Goal: Task Accomplishment & Management: Manage account settings

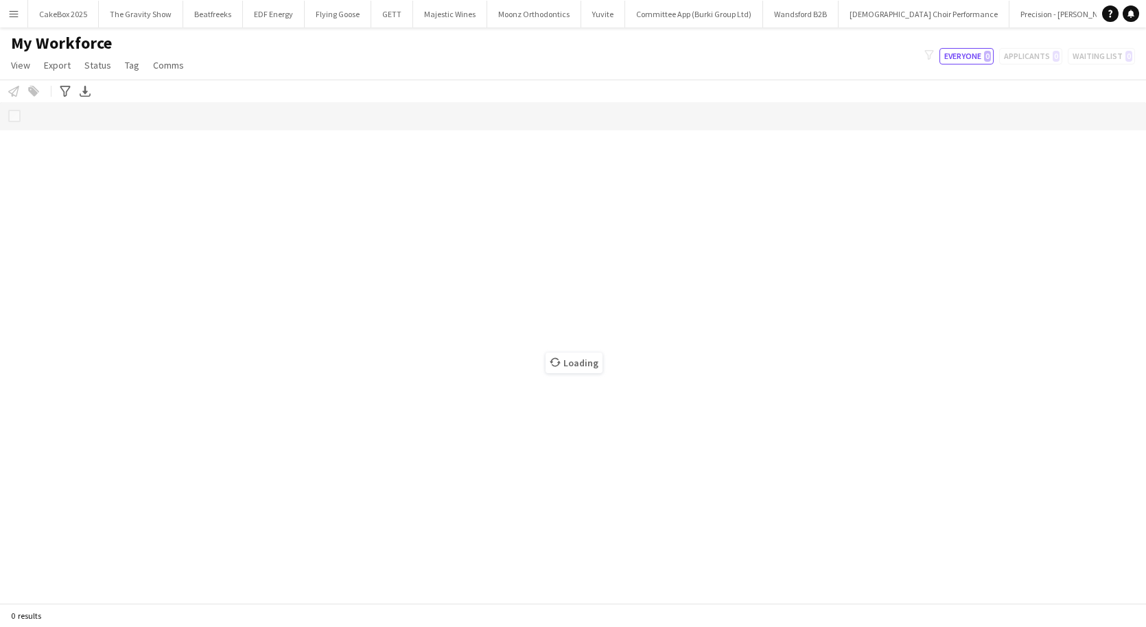
click at [8, 16] on app-icon "Menu" at bounding box center [13, 13] width 11 height 11
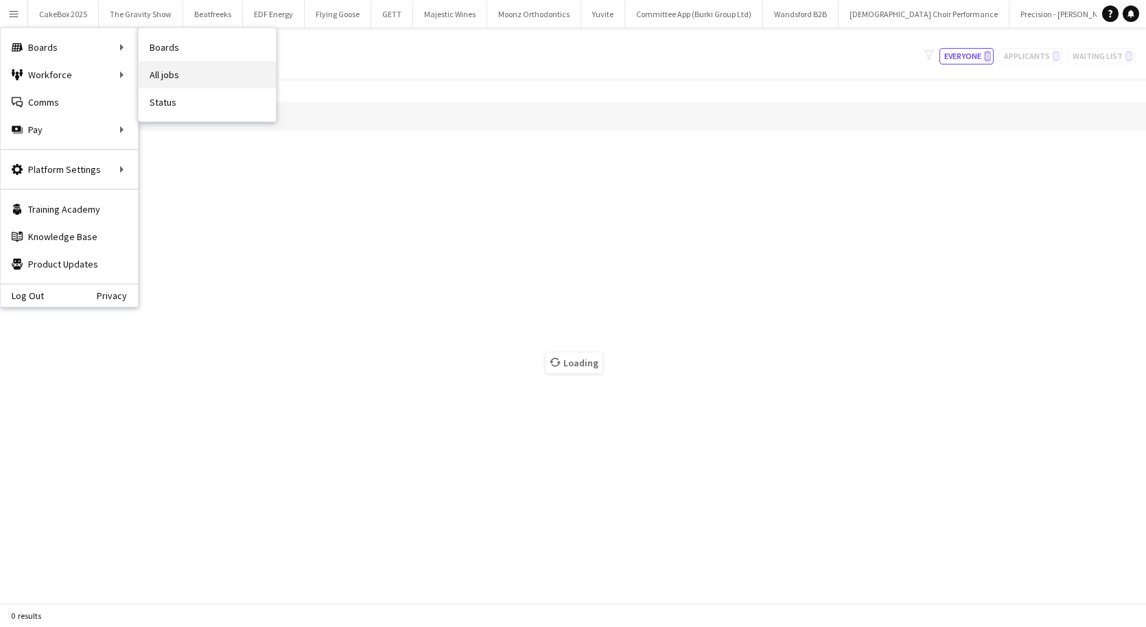
click at [189, 69] on link "All jobs" at bounding box center [207, 74] width 137 height 27
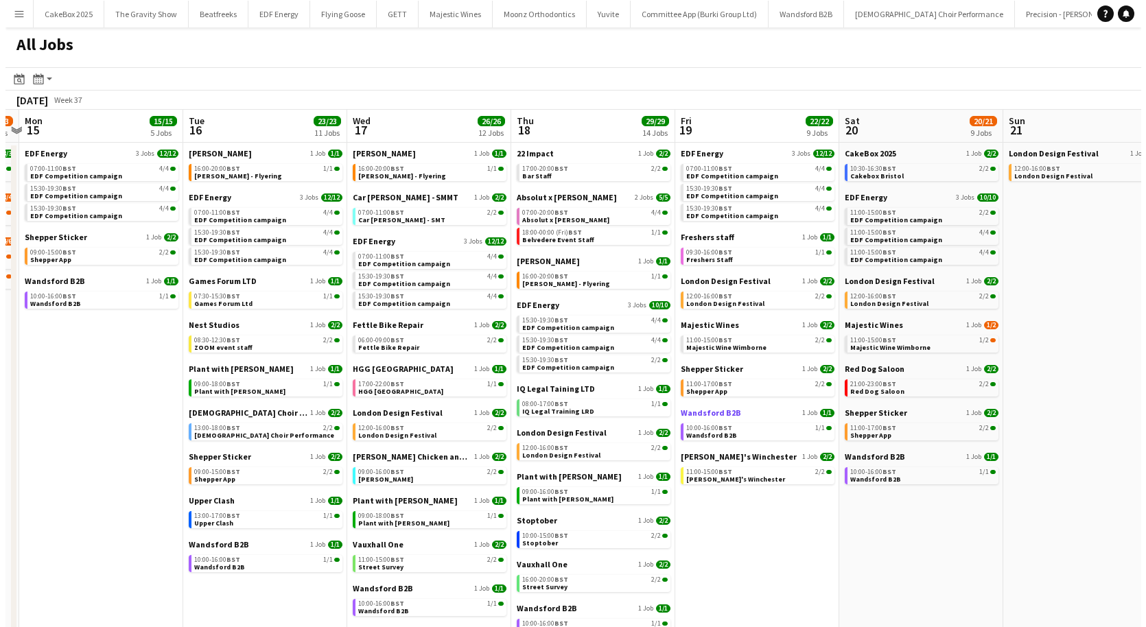
scroll to position [0, 478]
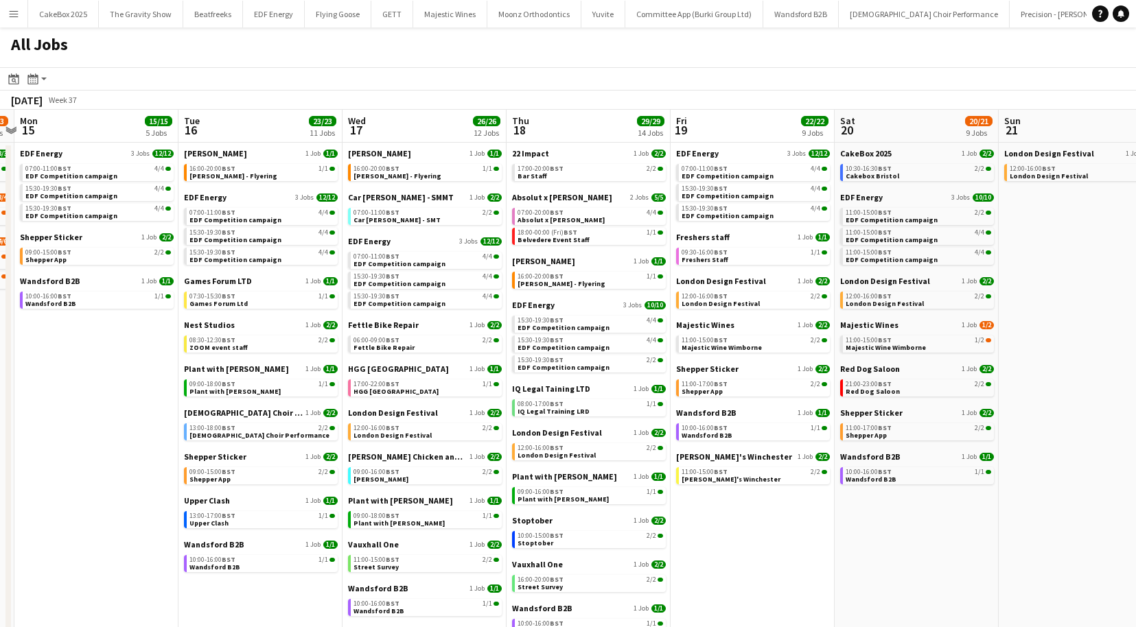
click at [12, 19] on button "Menu" at bounding box center [13, 13] width 27 height 27
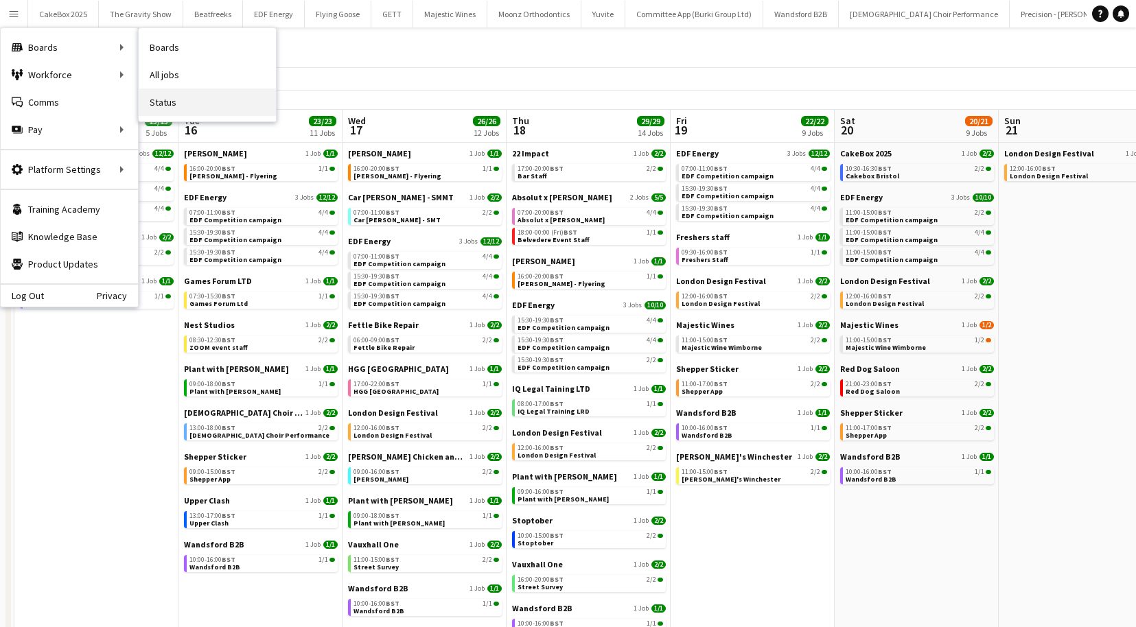
click at [171, 105] on link "Status" at bounding box center [207, 102] width 137 height 27
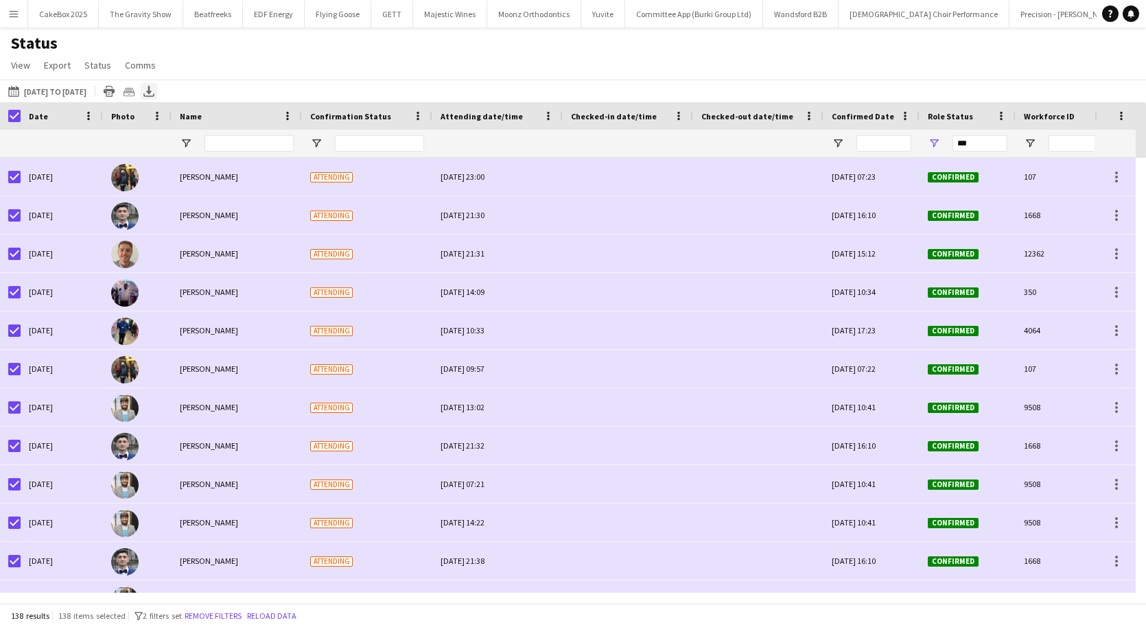
click at [154, 91] on icon "Export XLSX" at bounding box center [148, 91] width 11 height 11
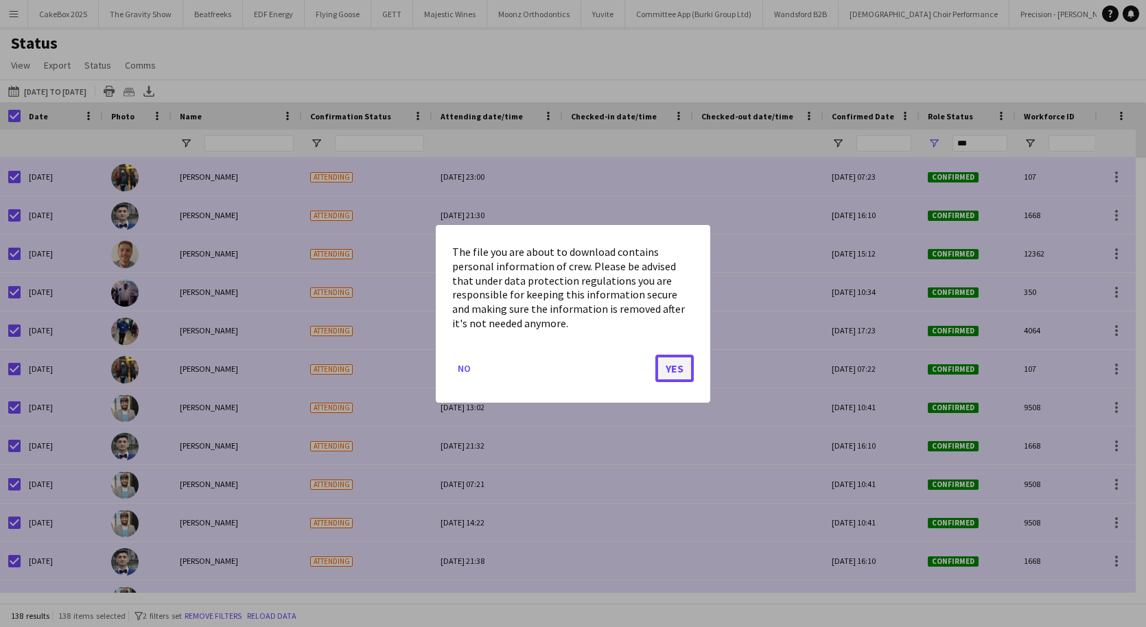
click at [685, 368] on button "Yes" at bounding box center [674, 367] width 38 height 27
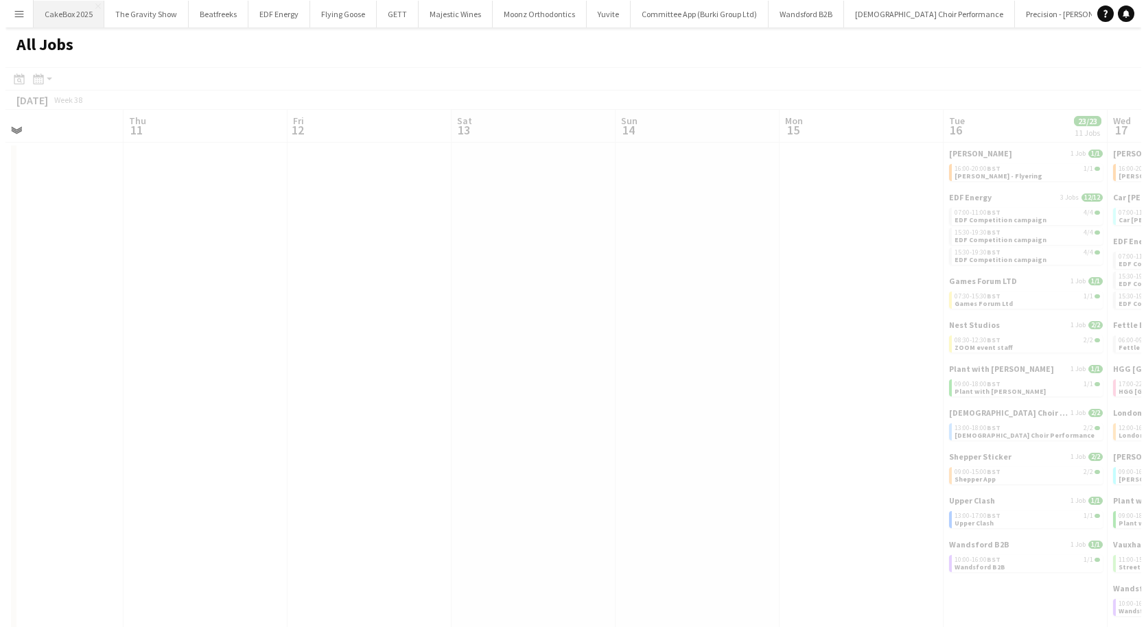
scroll to position [0, 341]
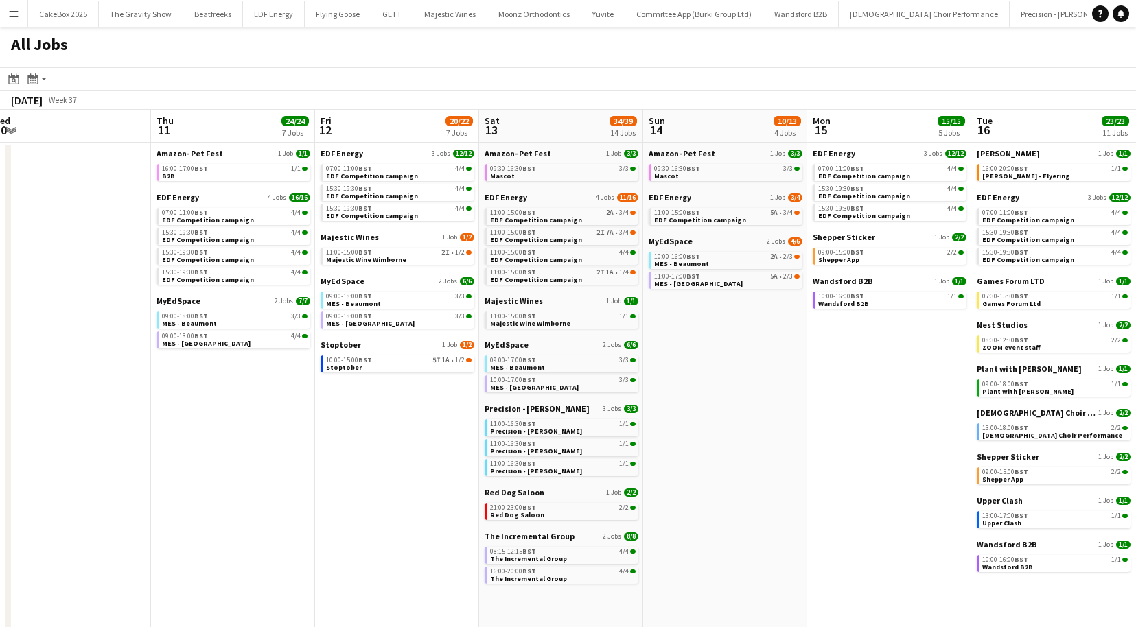
click at [8, 16] on button "Menu" at bounding box center [13, 13] width 27 height 27
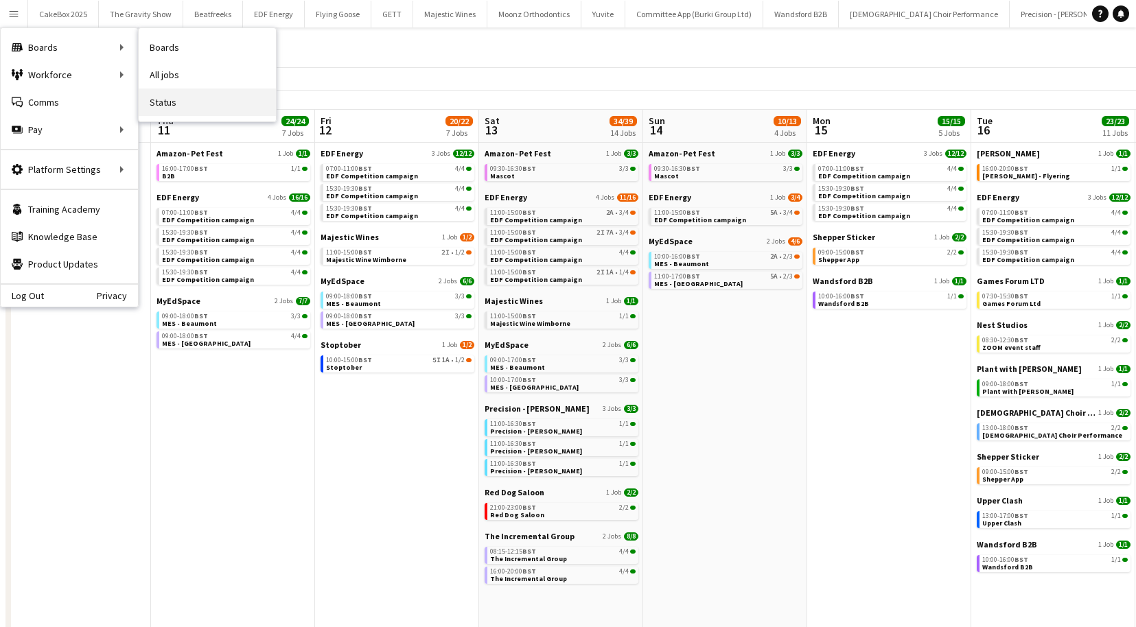
click at [169, 103] on link "Status" at bounding box center [207, 102] width 137 height 27
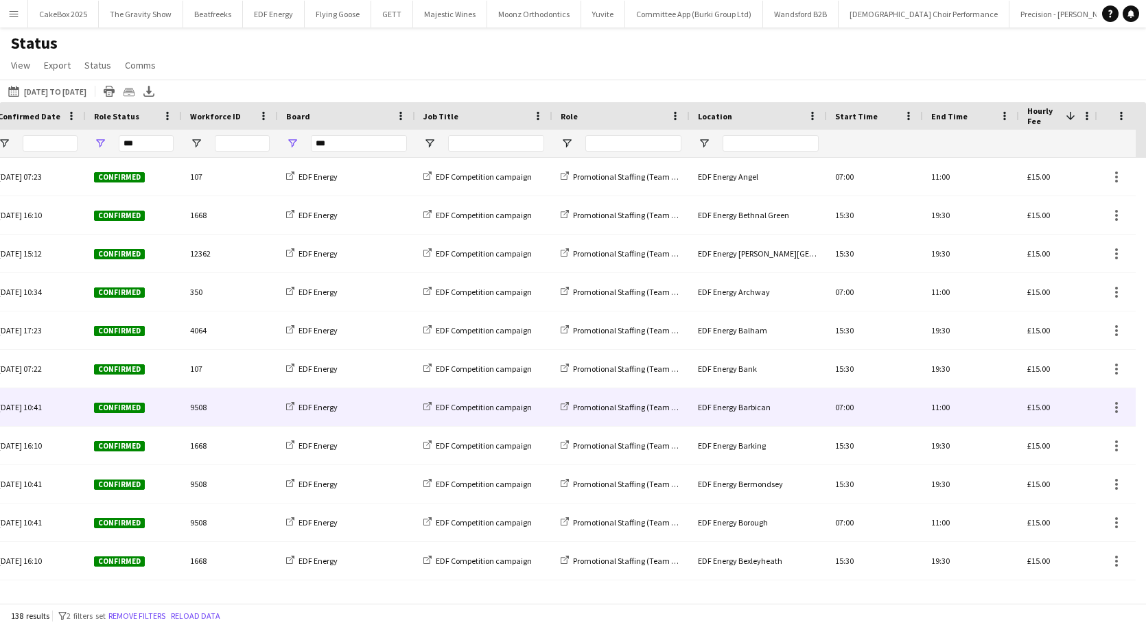
scroll to position [0, 973]
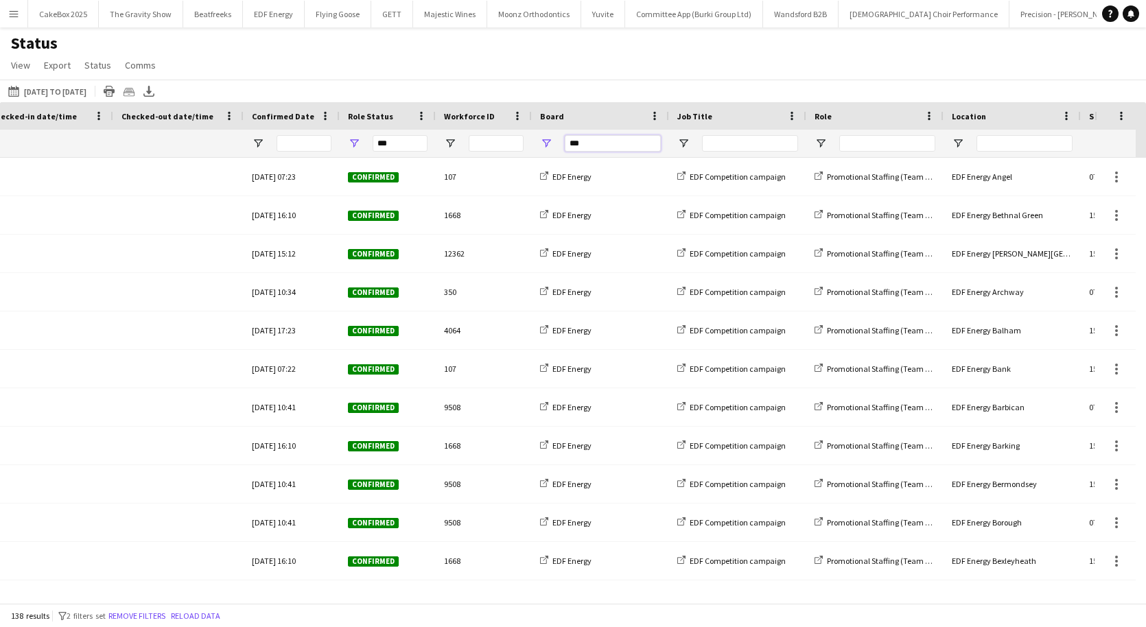
drag, startPoint x: 596, startPoint y: 145, endPoint x: 534, endPoint y: 145, distance: 62.4
click at [534, 145] on div "***" at bounding box center [600, 143] width 137 height 27
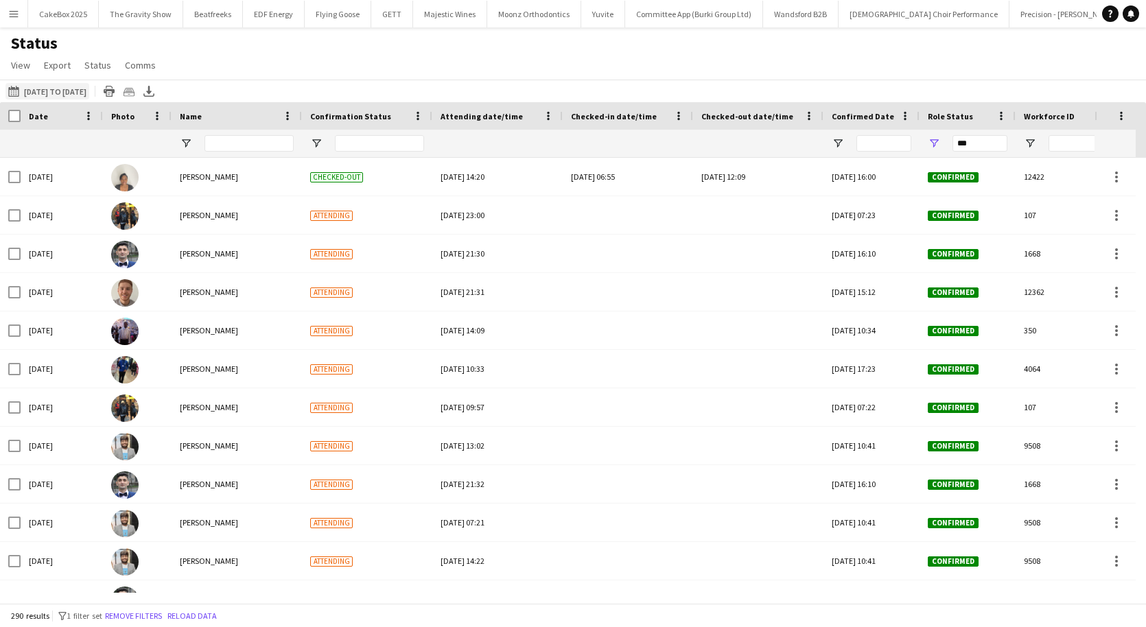
click at [75, 89] on button "01-09-2025 to 14-09-2025 01-09-2025 to 14-09-2025" at bounding box center [47, 91] width 84 height 16
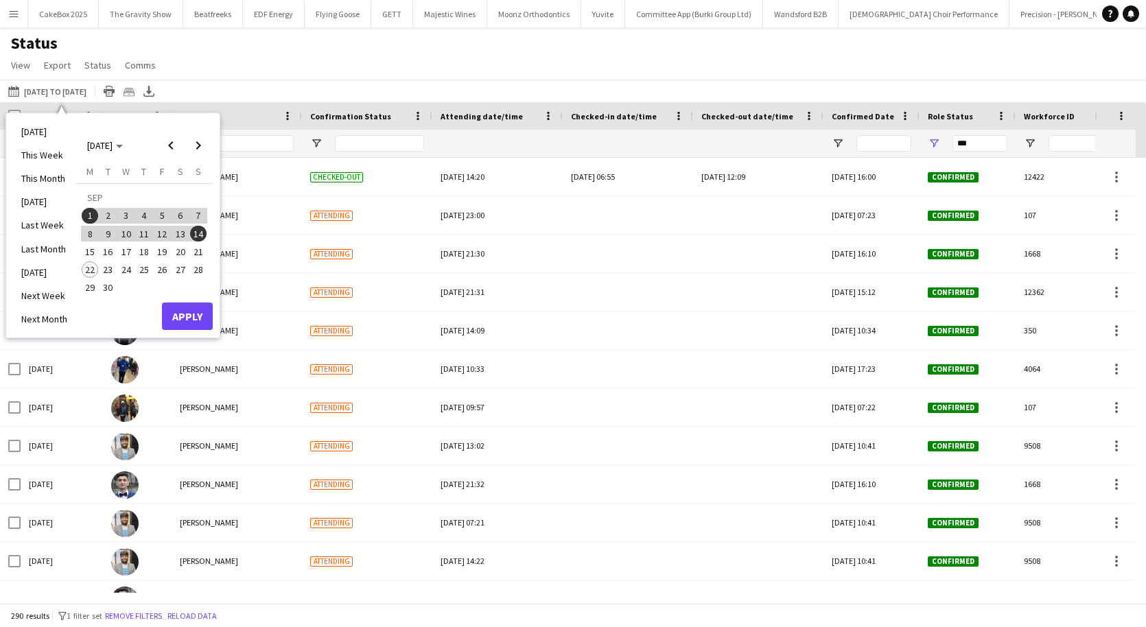
click at [88, 250] on span "15" at bounding box center [90, 252] width 16 height 16
click at [198, 254] on span "21" at bounding box center [198, 252] width 16 height 16
click at [192, 315] on button "Apply" at bounding box center [187, 316] width 51 height 27
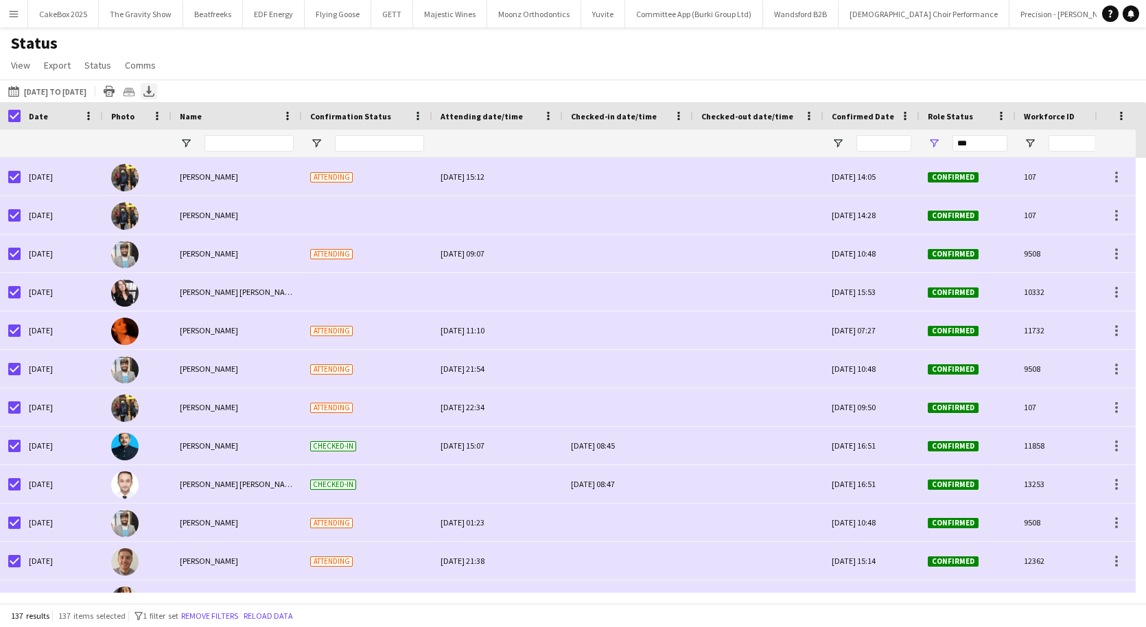
click at [154, 93] on icon "Export XLSX" at bounding box center [148, 91] width 11 height 11
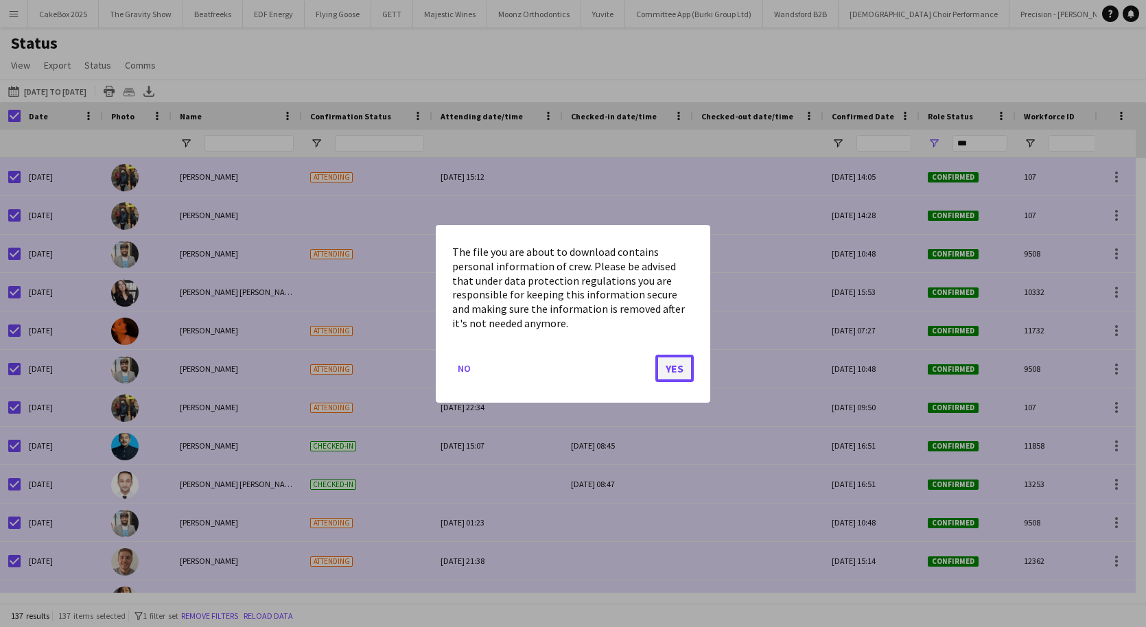
click at [667, 366] on button "Yes" at bounding box center [674, 367] width 38 height 27
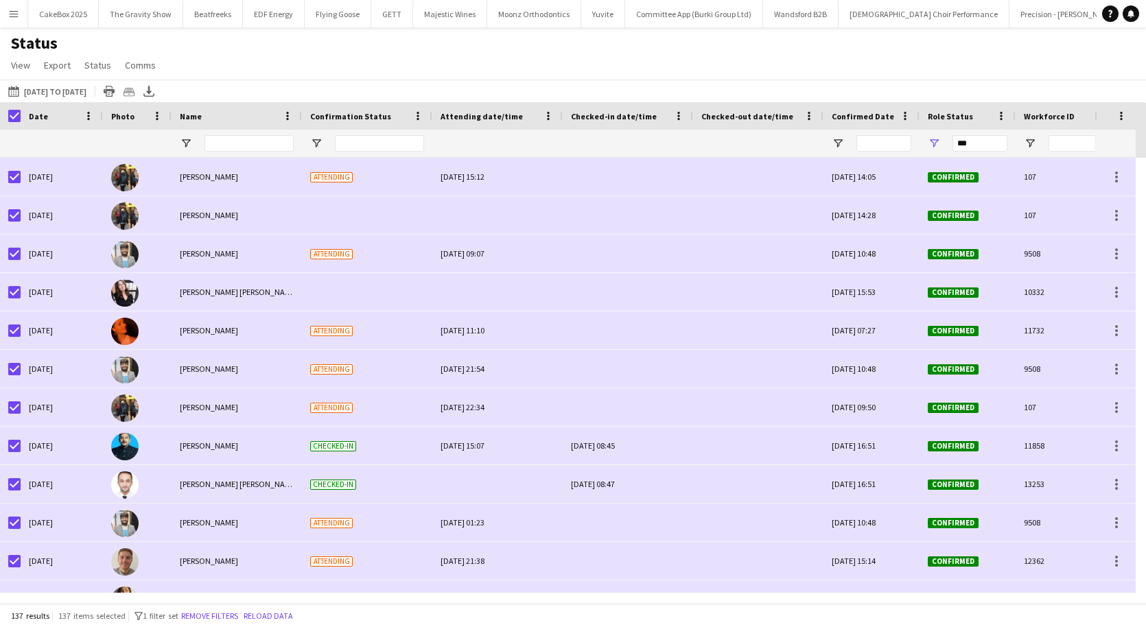
click at [5, 11] on button "Menu" at bounding box center [13, 13] width 27 height 27
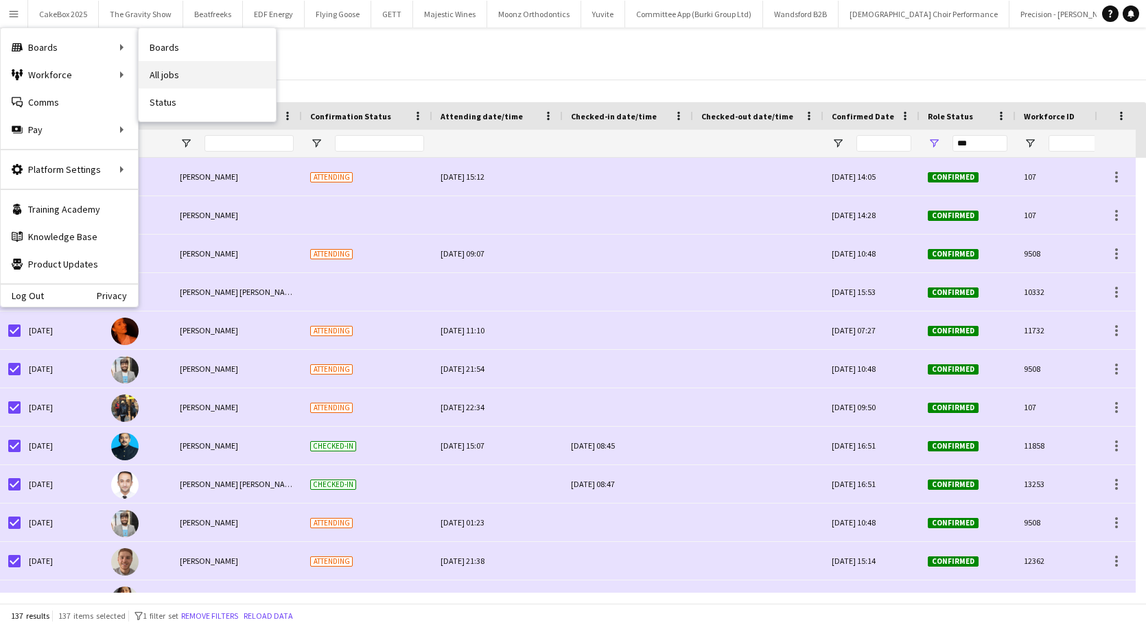
click at [176, 73] on link "All jobs" at bounding box center [207, 74] width 137 height 27
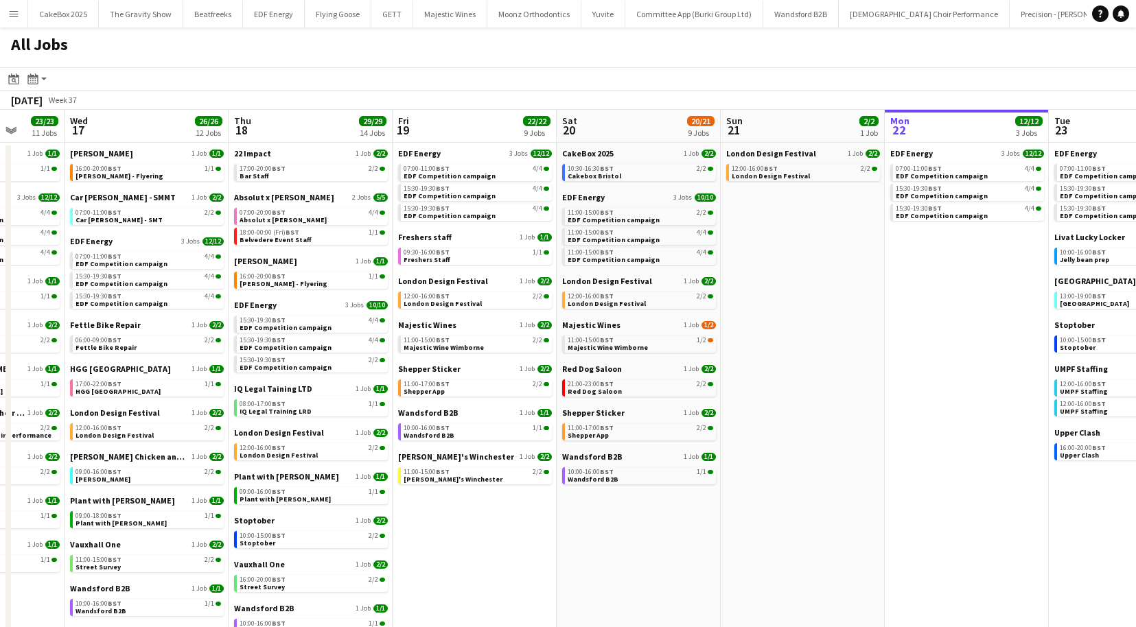
scroll to position [0, 428]
click at [334, 213] on div "07:00-20:00 BST 4/4" at bounding box center [311, 212] width 145 height 7
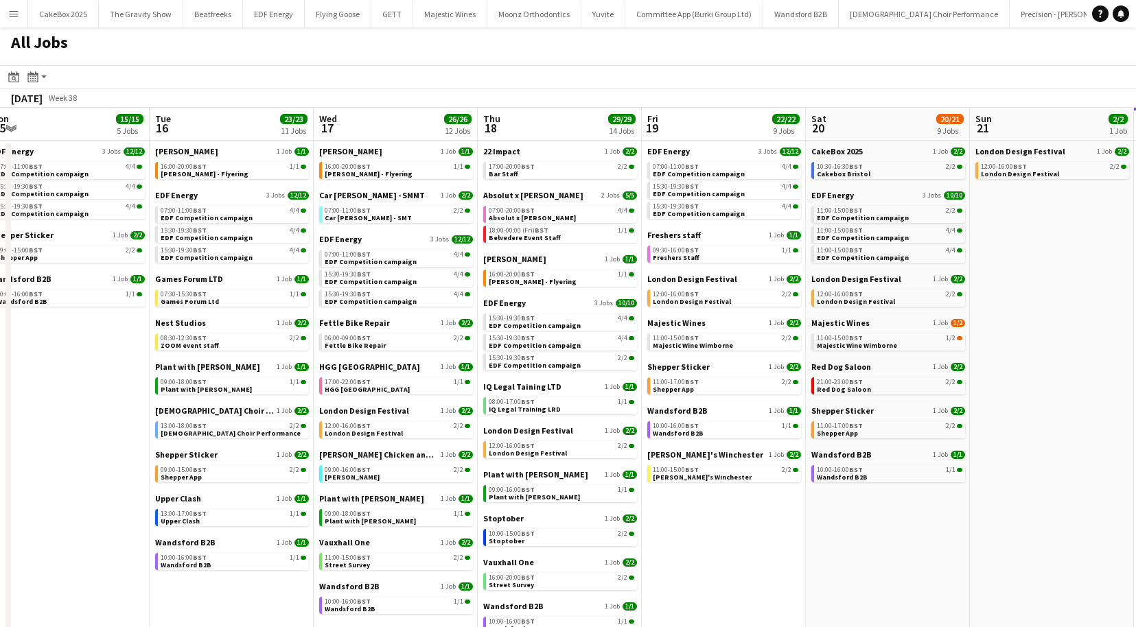
scroll to position [0, 343]
click at [846, 174] on span "Cakebox Bristol" at bounding box center [843, 173] width 54 height 9
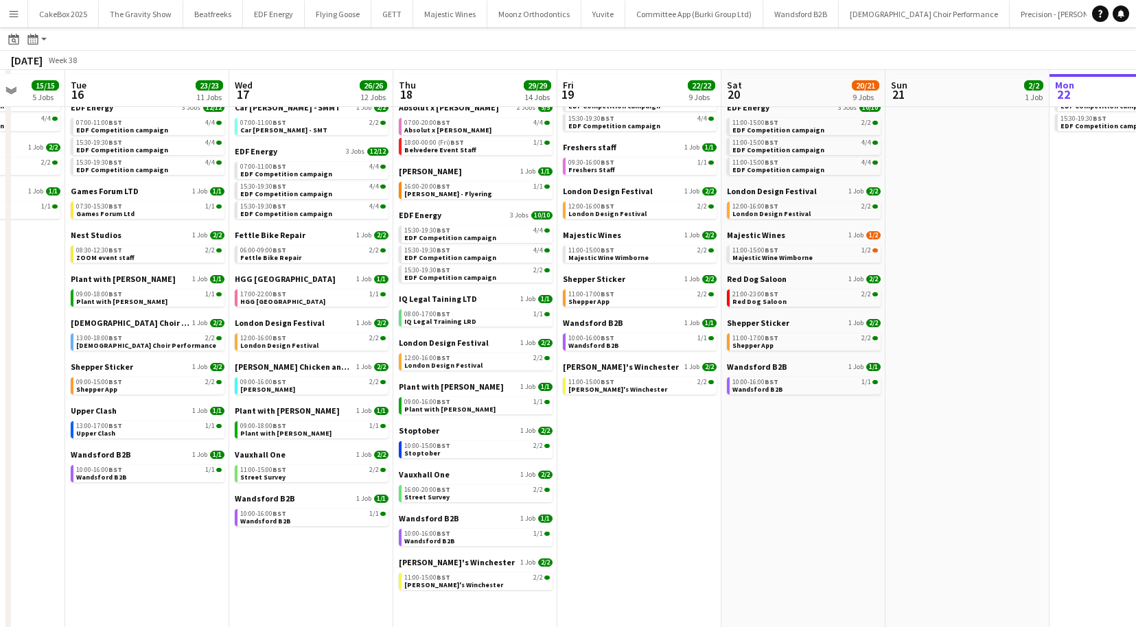
scroll to position [93, 0]
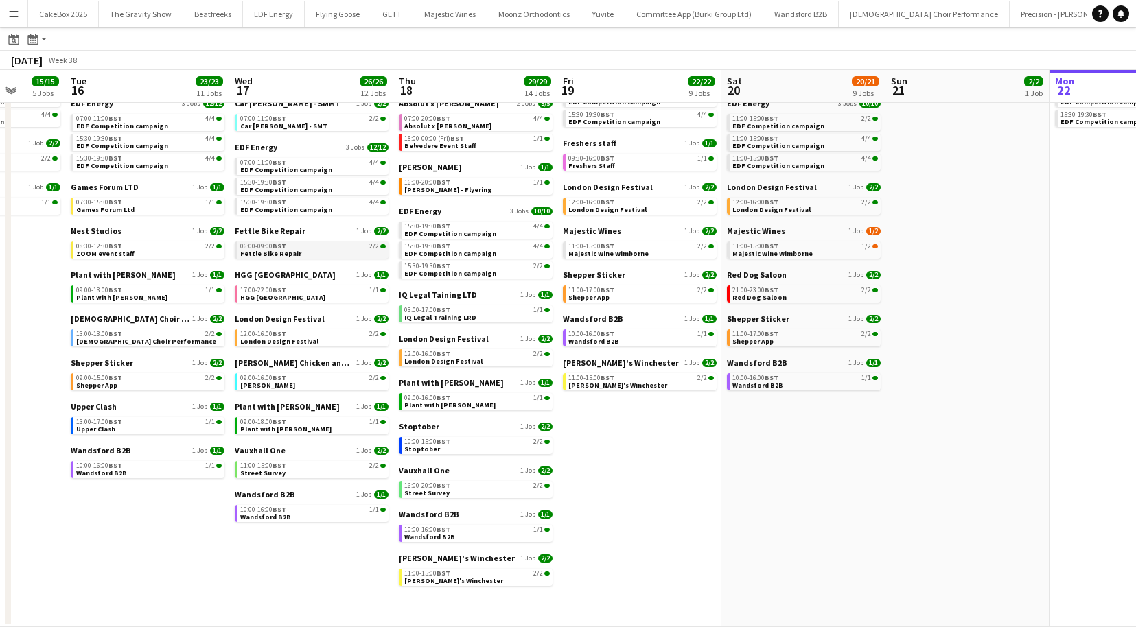
click at [309, 249] on div "06:00-09:00 BST 2/2" at bounding box center [312, 246] width 145 height 7
click at [601, 208] on span "London Design Festival" at bounding box center [607, 209] width 78 height 9
click at [639, 204] on div "12:00-16:00 BST 2/2" at bounding box center [640, 202] width 145 height 7
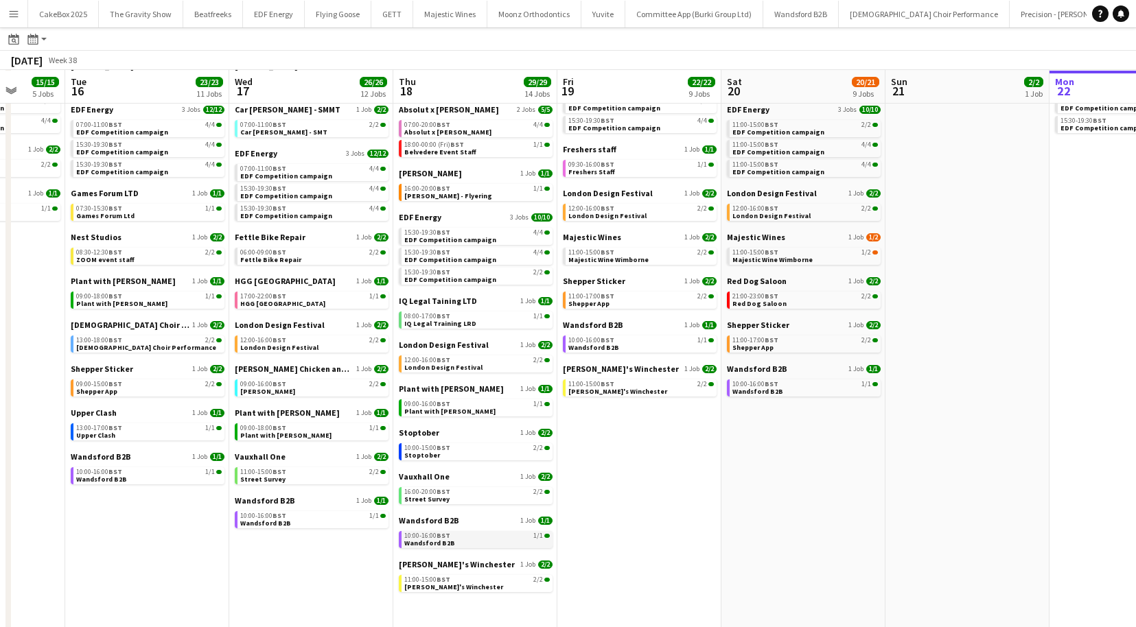
scroll to position [87, 0]
click at [427, 412] on span "Plant with [PERSON_NAME]" at bounding box center [449, 410] width 91 height 9
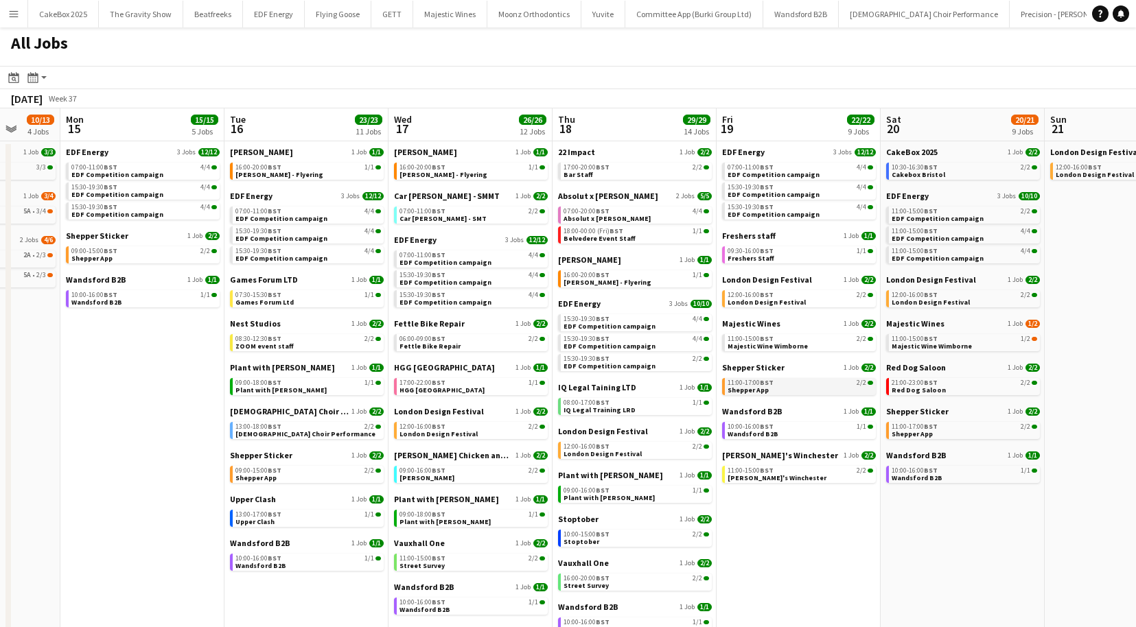
scroll to position [0, 435]
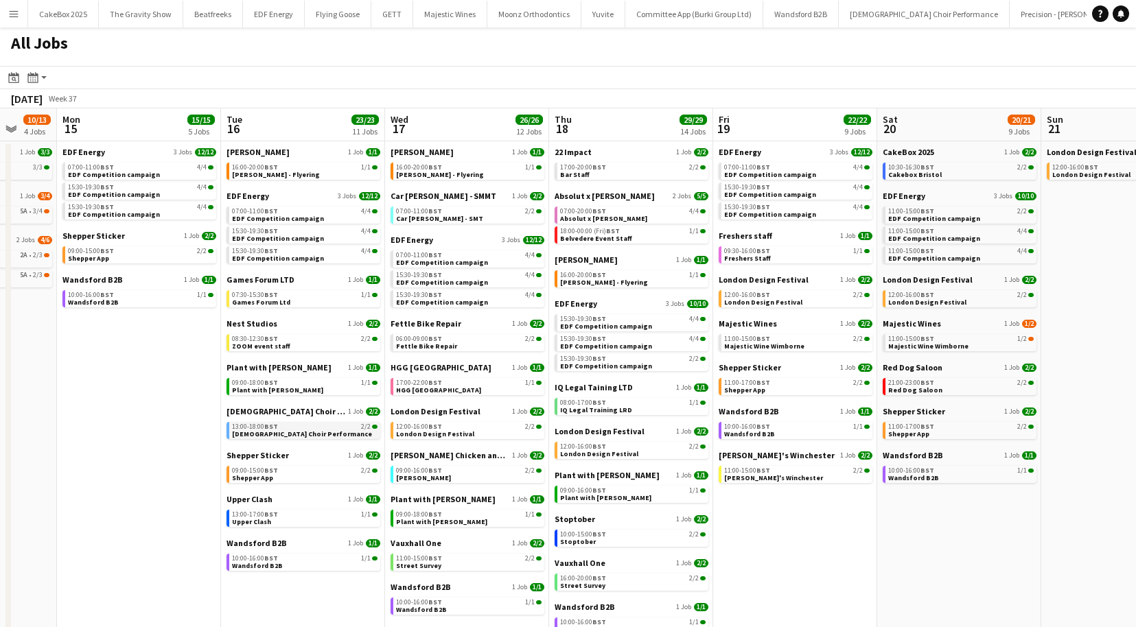
click at [296, 431] on span "[DEMOGRAPHIC_DATA] Choir Performance" at bounding box center [302, 434] width 140 height 9
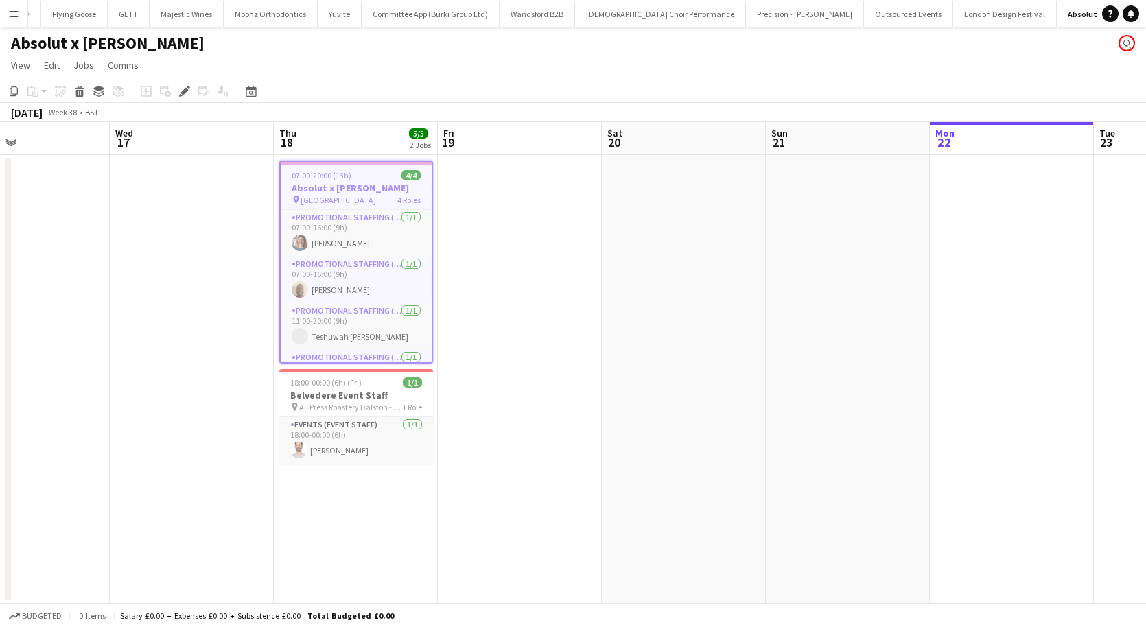
scroll to position [0, 545]
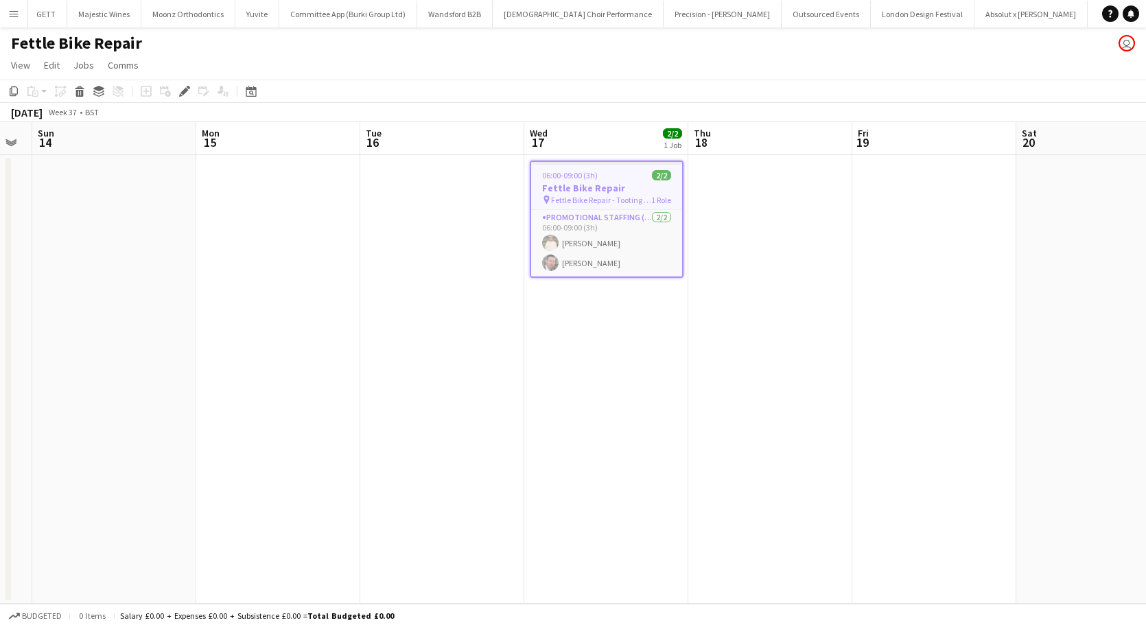
scroll to position [0, 483]
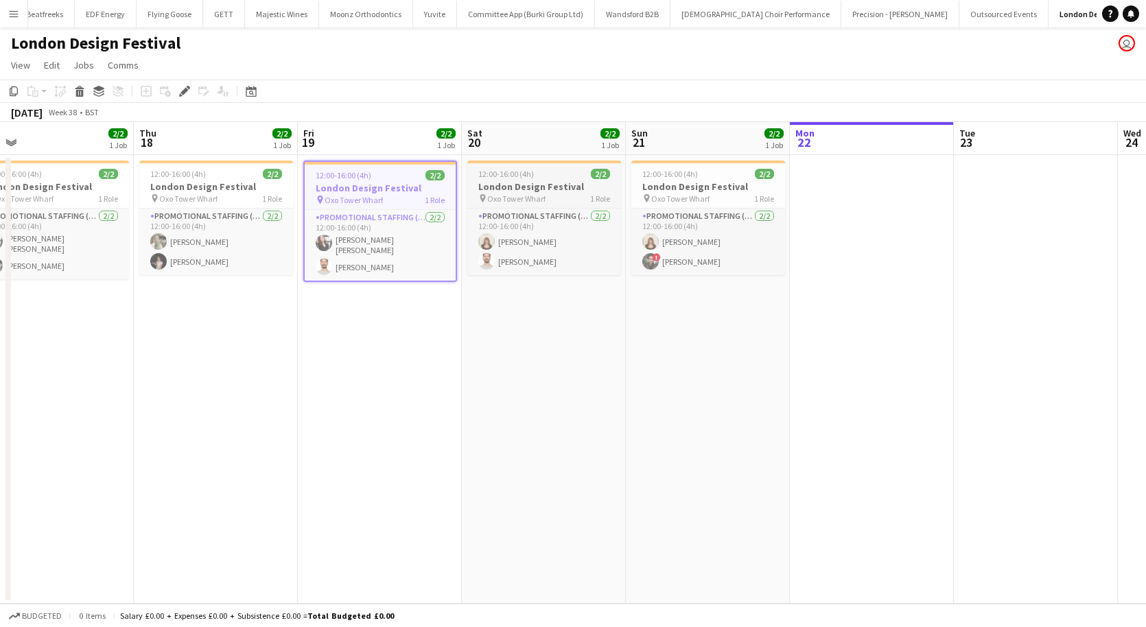
scroll to position [0, 357]
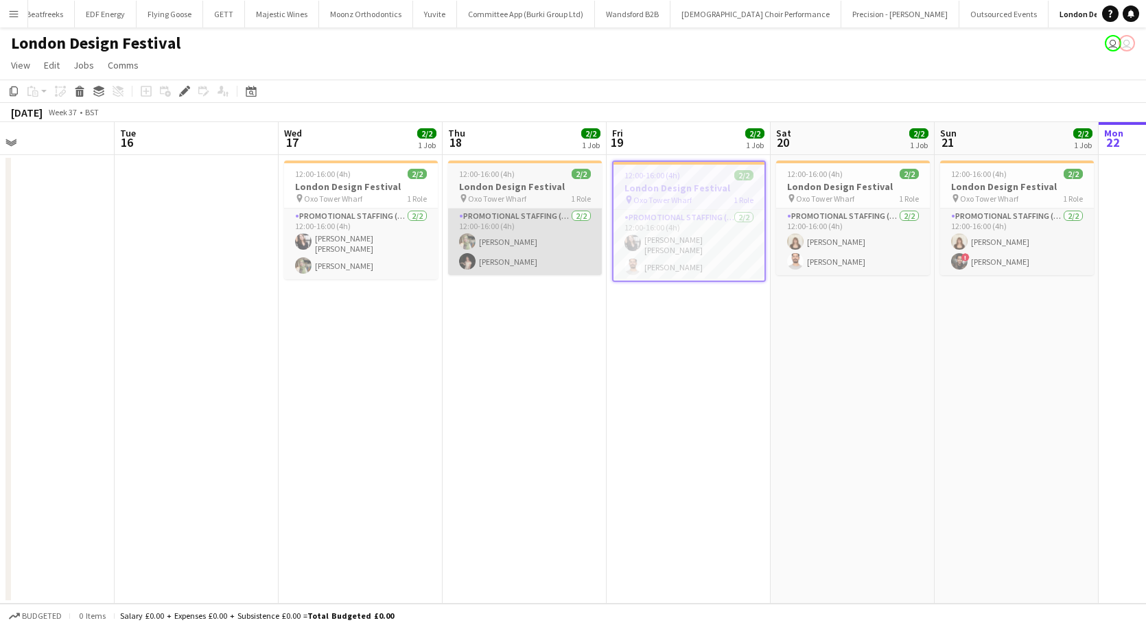
scroll to position [0, 541]
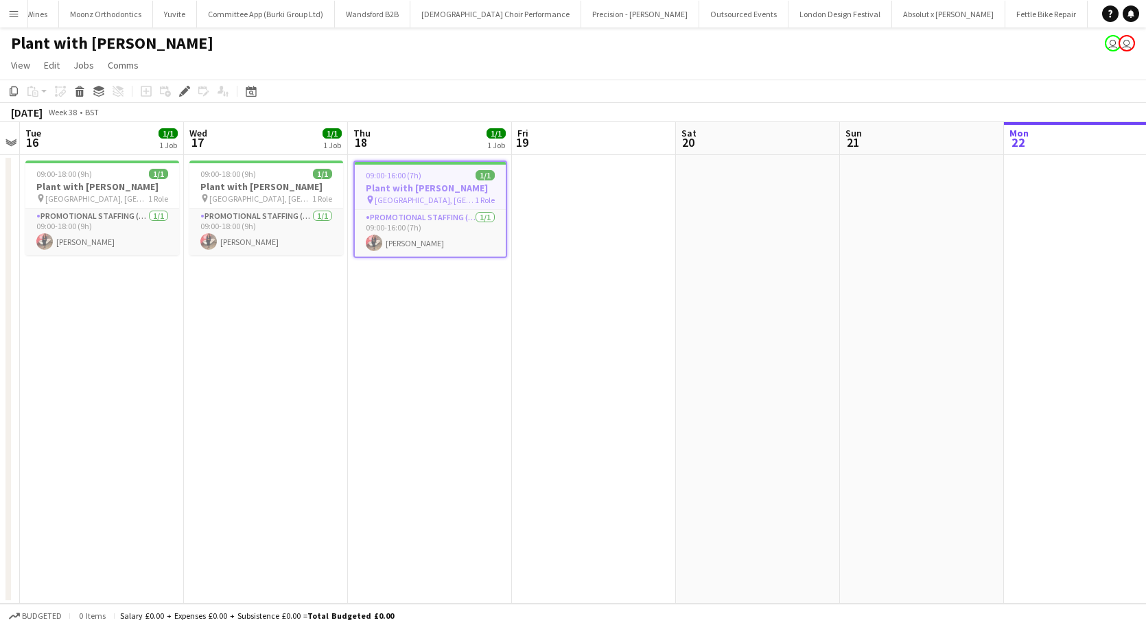
click at [391, 187] on h3 "Plant with [PERSON_NAME]" at bounding box center [430, 188] width 151 height 12
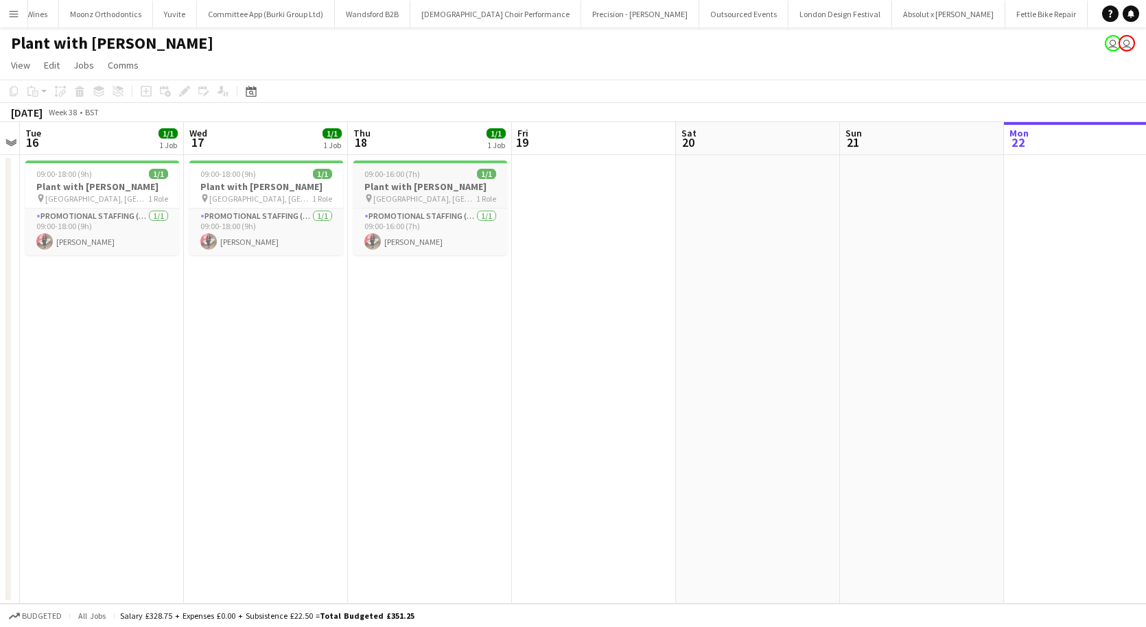
click at [392, 194] on span "National Exhibition Centre, Birmingham" at bounding box center [424, 198] width 103 height 10
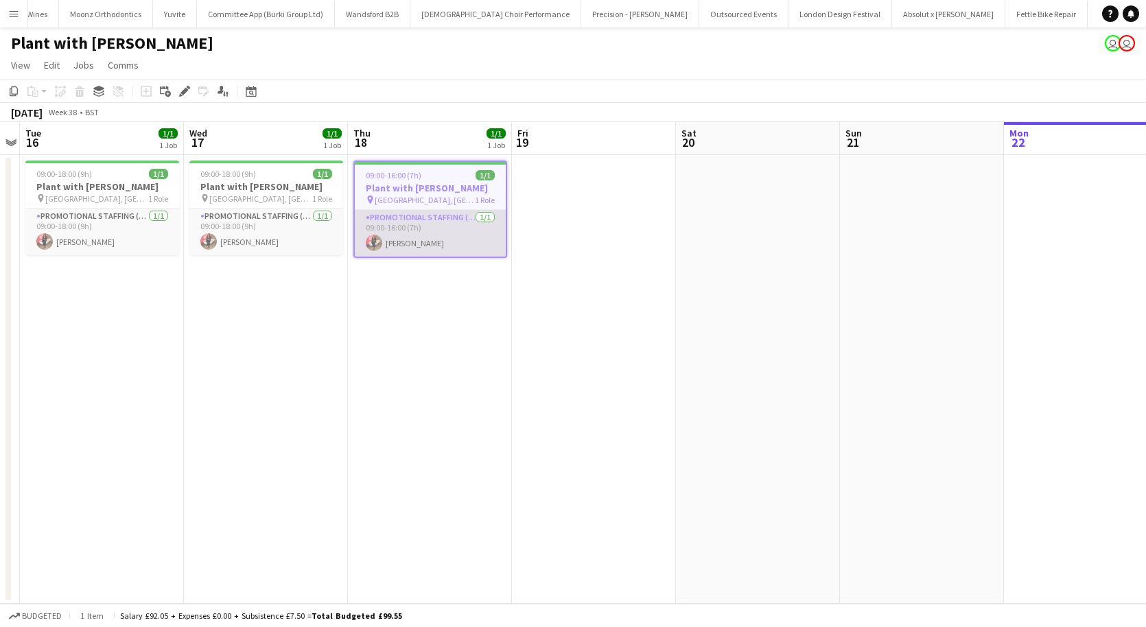
click at [396, 226] on app-card-role "Promotional Staffing (Brand Ambassadors) 1/1 09:00-16:00 (7h) Laura Polson" at bounding box center [430, 233] width 151 height 47
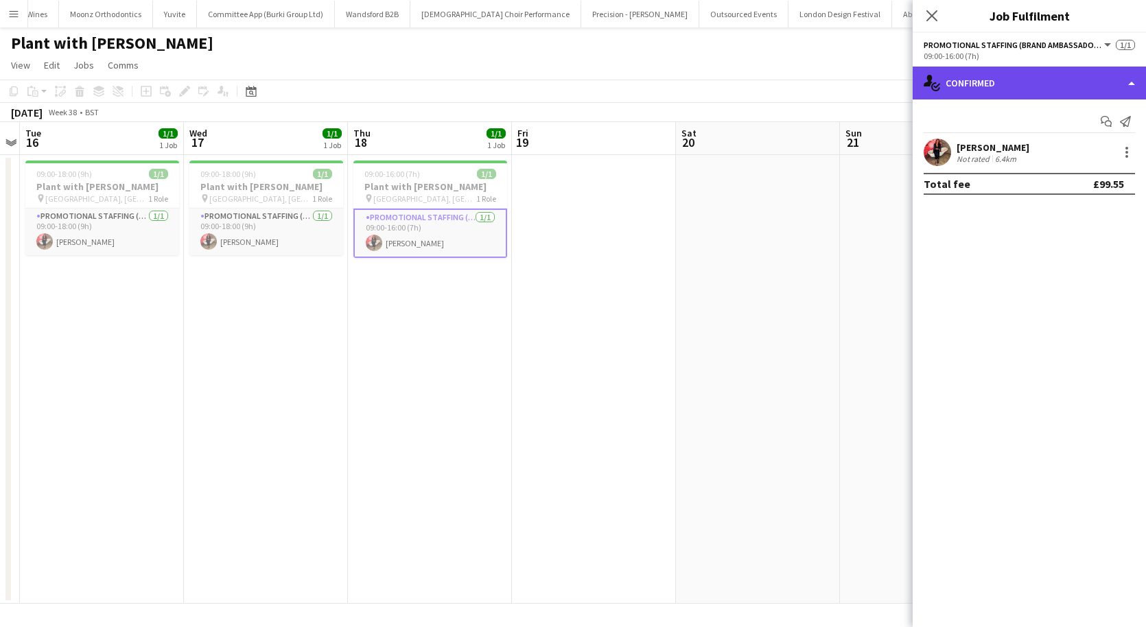
click at [1000, 84] on div "single-neutral-actions-check-2 Confirmed" at bounding box center [1029, 83] width 233 height 33
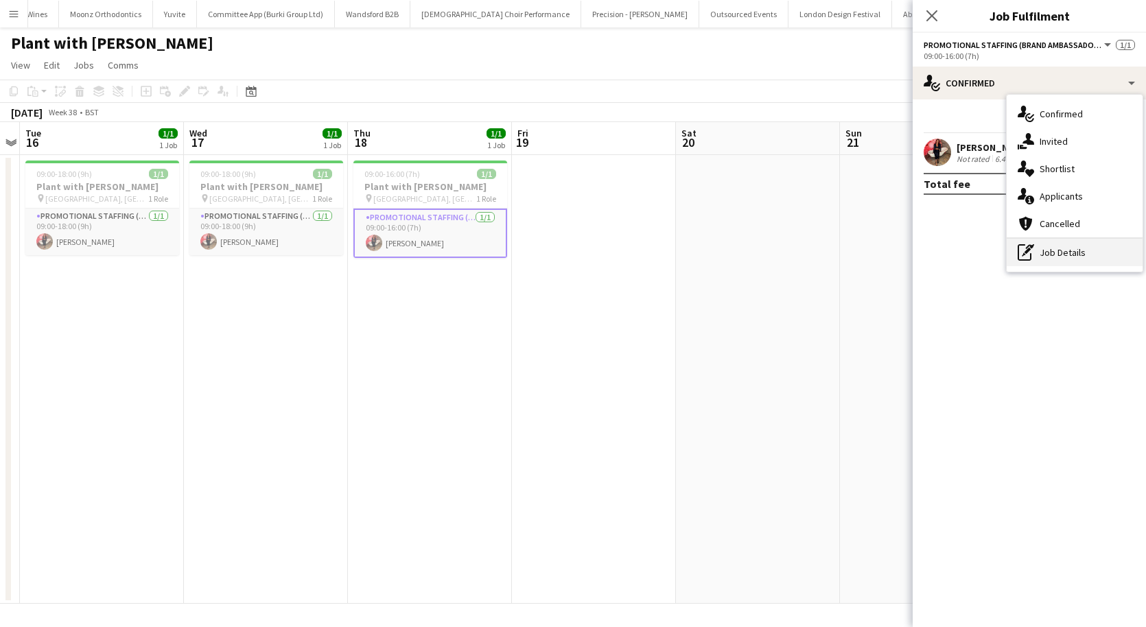
click at [1047, 254] on div "pen-write Job Details" at bounding box center [1075, 252] width 136 height 27
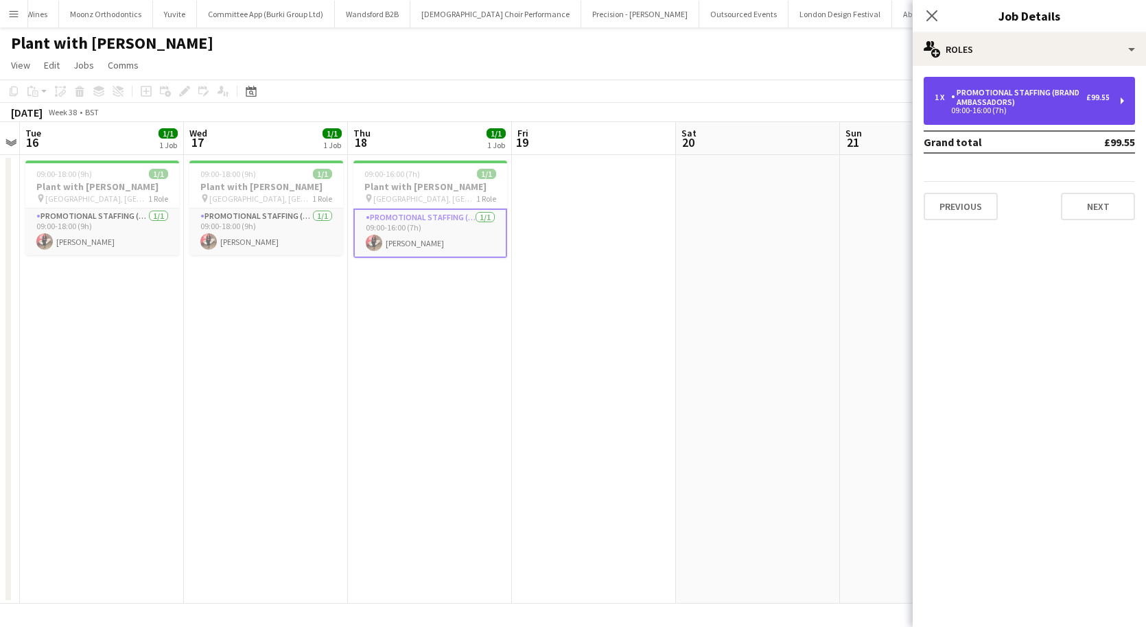
click at [1007, 104] on div "Promotional Staffing (Brand Ambassadors)" at bounding box center [1018, 97] width 135 height 19
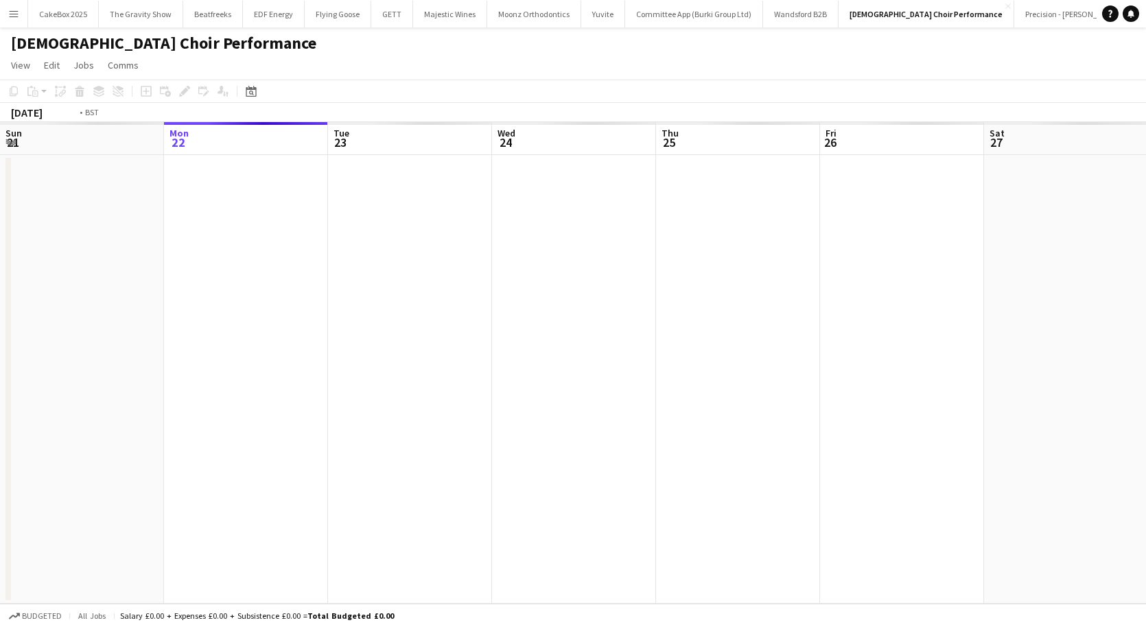
scroll to position [0, 472]
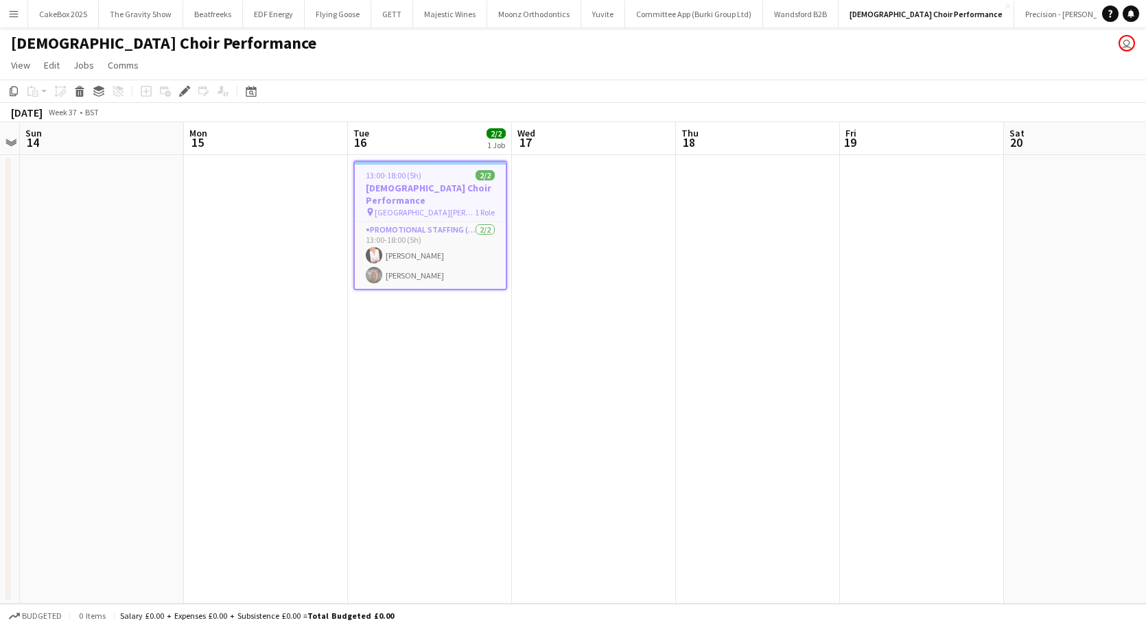
click at [419, 211] on span "[GEOGRAPHIC_DATA][PERSON_NAME]" at bounding box center [425, 212] width 100 height 10
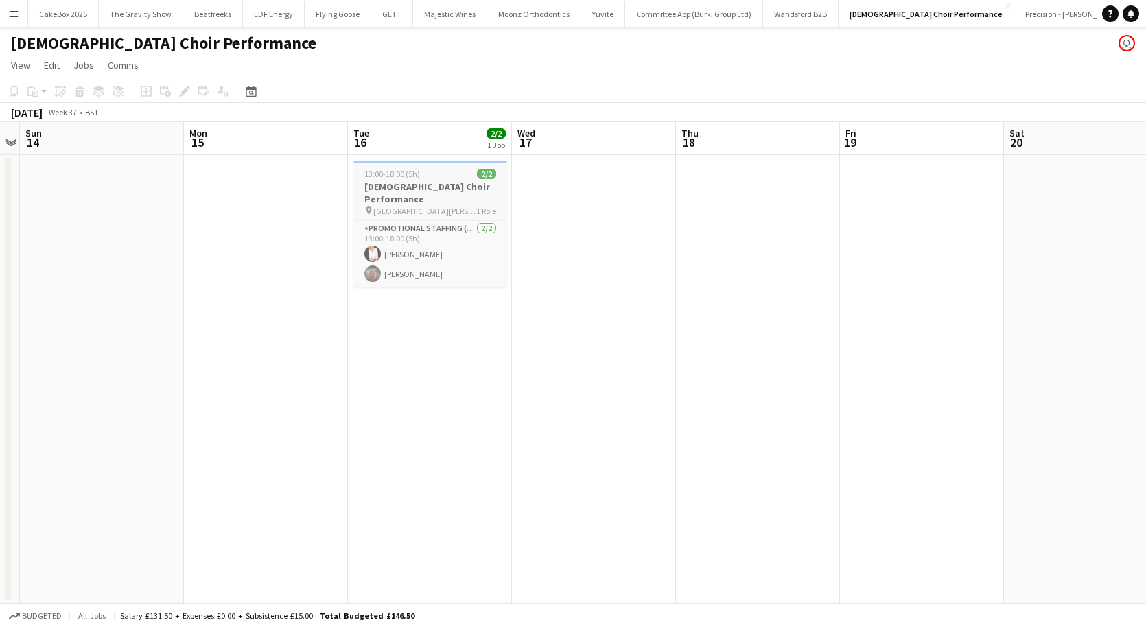
click at [419, 211] on span "[GEOGRAPHIC_DATA][PERSON_NAME]" at bounding box center [424, 211] width 103 height 10
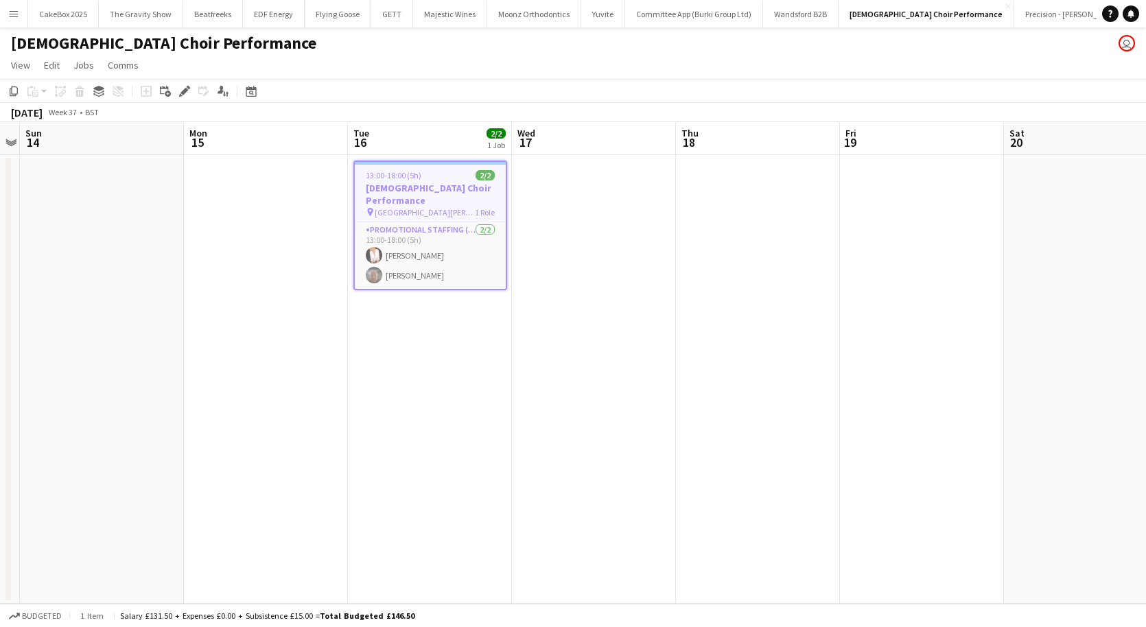
click at [402, 197] on h3 "[DEMOGRAPHIC_DATA] Choir Performance" at bounding box center [430, 194] width 151 height 25
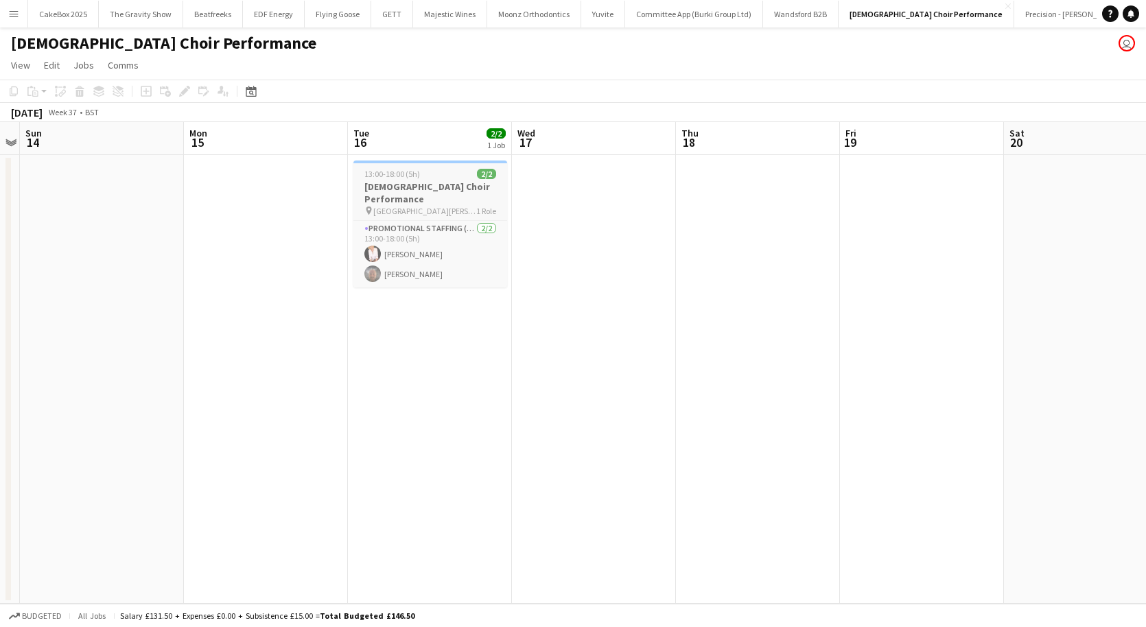
click at [402, 197] on h3 "[DEMOGRAPHIC_DATA] Choir Performance" at bounding box center [430, 192] width 154 height 25
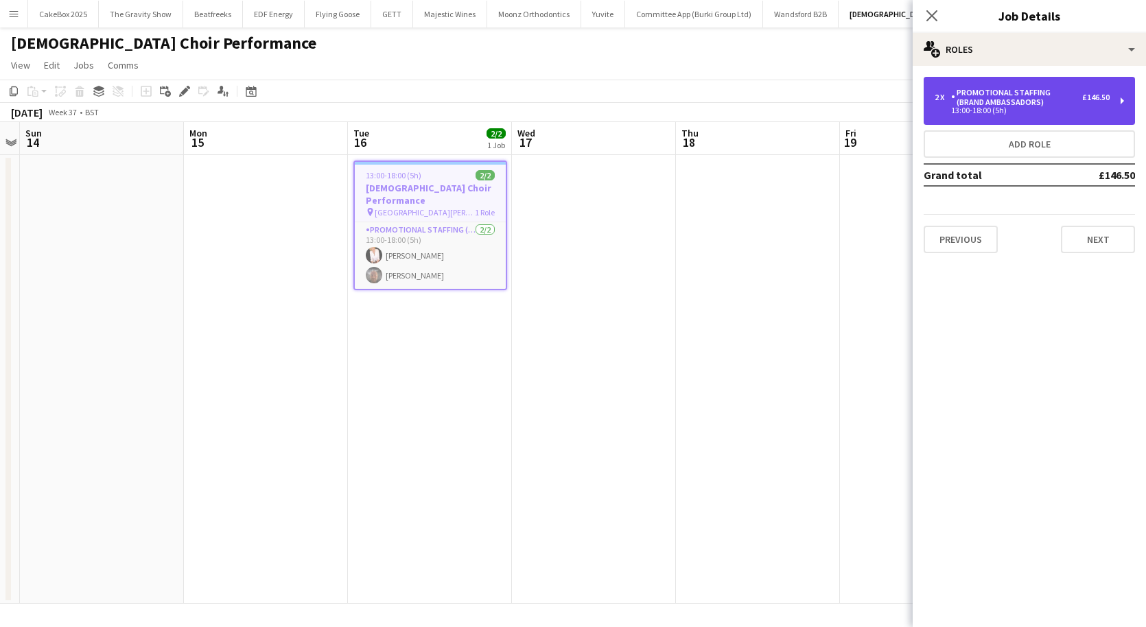
click at [987, 108] on div "13:00-18:00 (5h)" at bounding box center [1021, 110] width 175 height 7
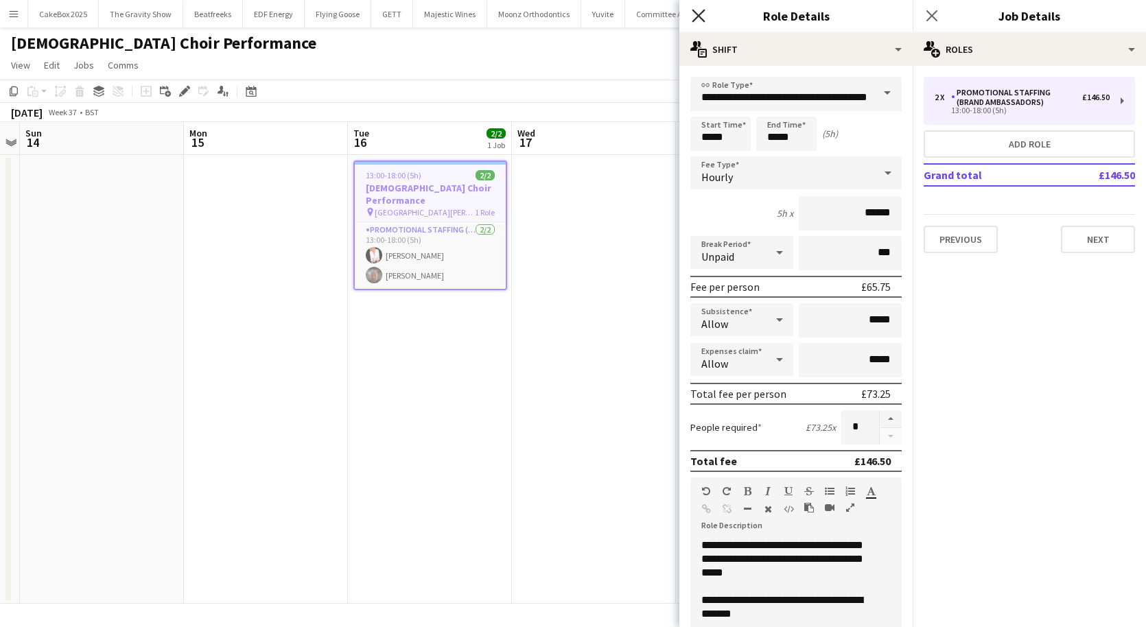
click at [694, 14] on icon "Close pop-in" at bounding box center [698, 15] width 13 height 13
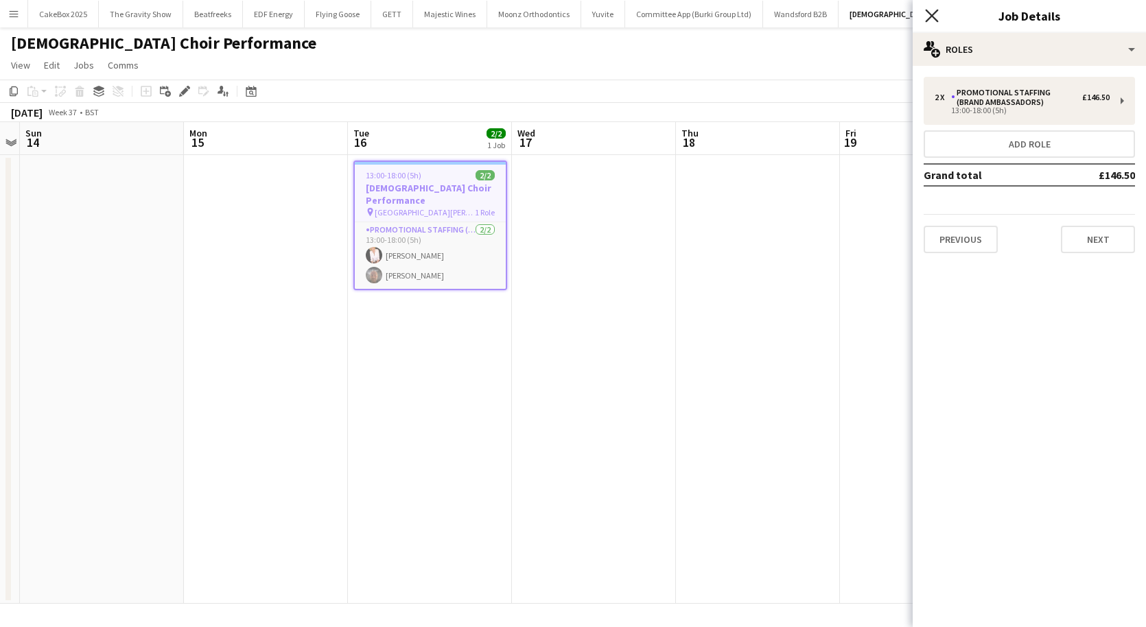
click at [930, 14] on icon at bounding box center [931, 15] width 13 height 13
